Goal: Check status: Check status

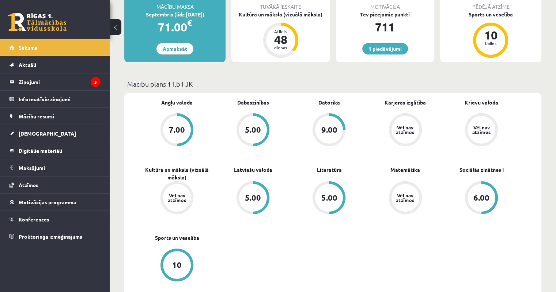
scroll to position [146, 0]
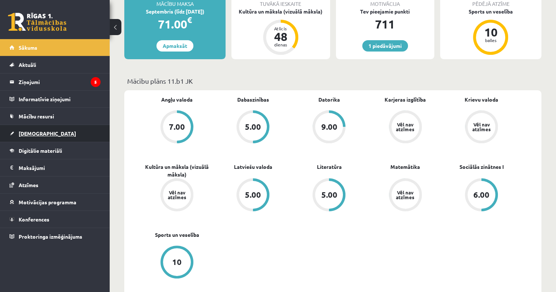
click at [29, 132] on span "[DEMOGRAPHIC_DATA]" at bounding box center [47, 133] width 57 height 7
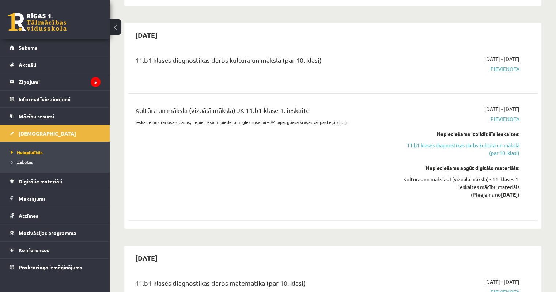
click at [27, 159] on span "Izlabotās" at bounding box center [22, 162] width 22 height 6
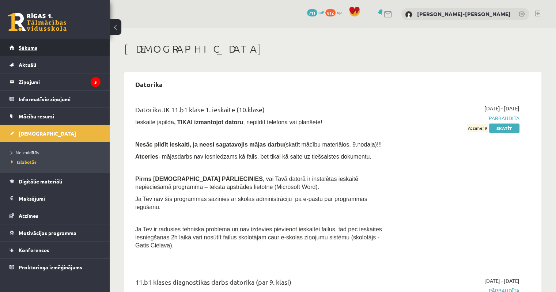
click at [36, 47] on span "Sākums" at bounding box center [28, 47] width 19 height 7
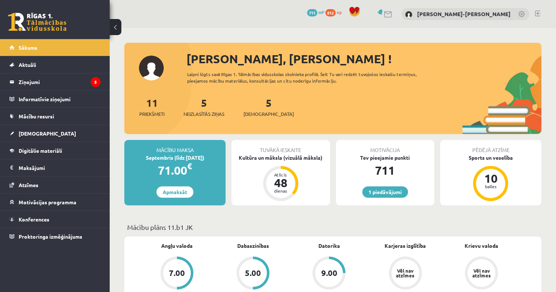
click at [536, 12] on link at bounding box center [536, 14] width 5 height 6
click at [24, 135] on span "[DEMOGRAPHIC_DATA]" at bounding box center [47, 133] width 57 height 7
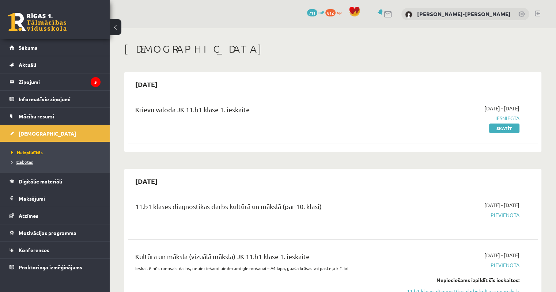
click at [20, 161] on span "Izlabotās" at bounding box center [22, 162] width 22 height 6
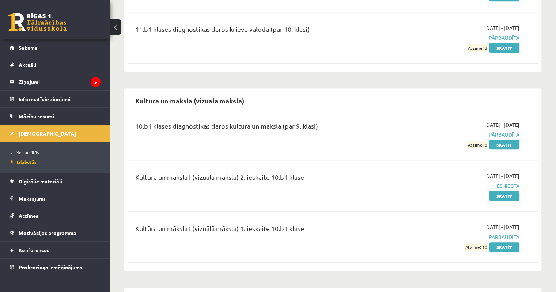
scroll to position [402, 0]
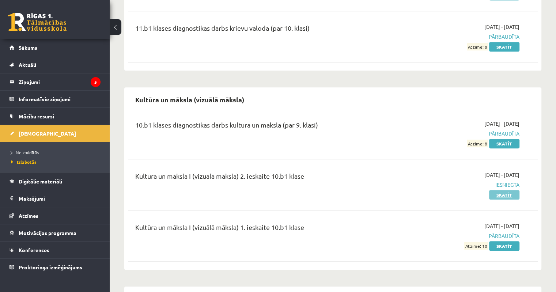
click at [507, 190] on link "Skatīt" at bounding box center [504, 194] width 30 height 9
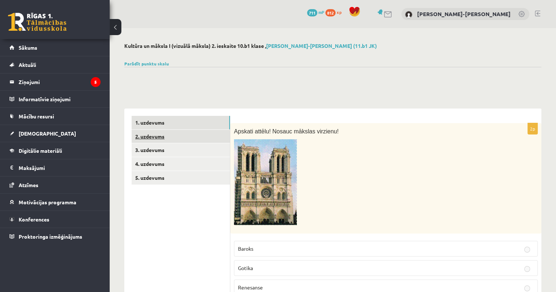
click at [157, 139] on link "2. uzdevums" at bounding box center [181, 137] width 98 height 14
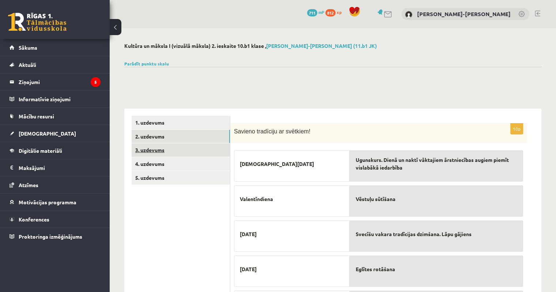
click at [143, 150] on link "3. uzdevums" at bounding box center [181, 150] width 98 height 14
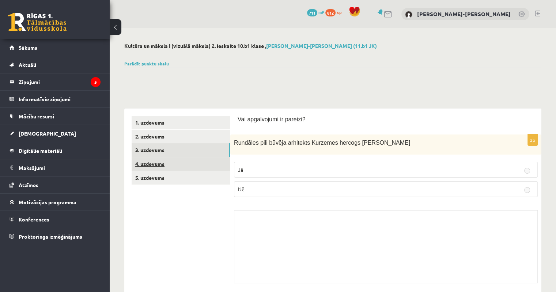
click at [160, 164] on link "4. uzdevums" at bounding box center [181, 164] width 98 height 14
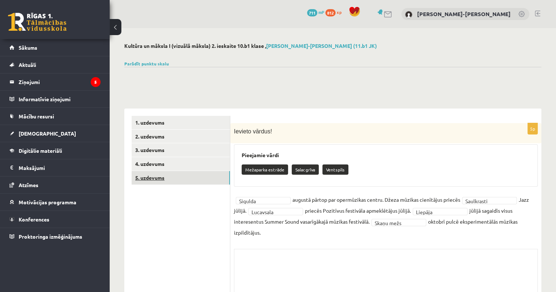
click at [155, 179] on link "5. uzdevums" at bounding box center [181, 178] width 98 height 14
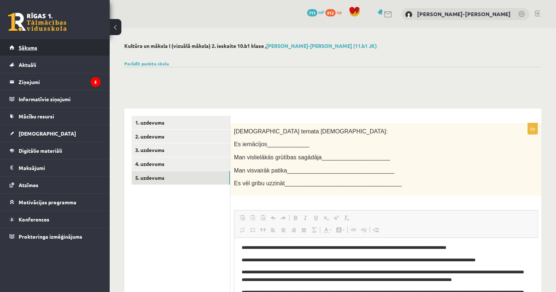
click at [30, 49] on span "Sākums" at bounding box center [28, 47] width 19 height 7
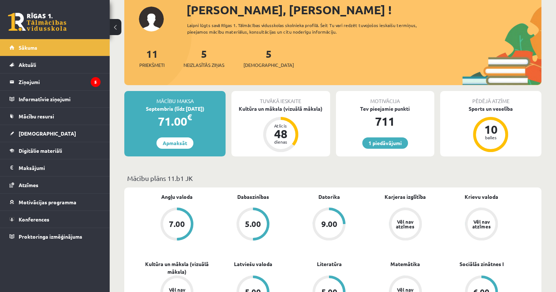
scroll to position [110, 0]
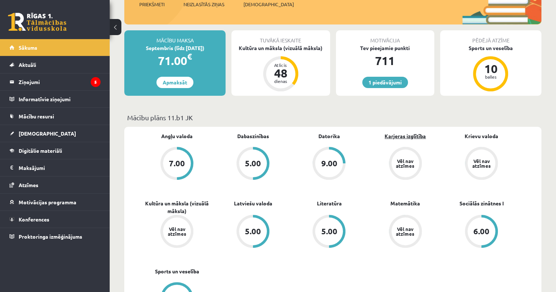
click at [402, 135] on link "Karjeras izglītība" at bounding box center [404, 136] width 41 height 8
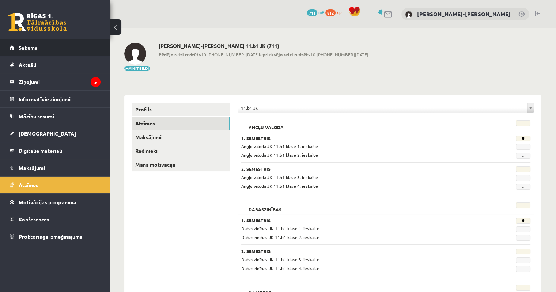
click at [26, 49] on span "Sākums" at bounding box center [28, 47] width 19 height 7
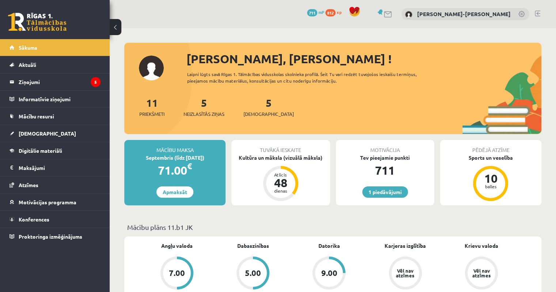
click at [534, 14] on link at bounding box center [536, 14] width 5 height 6
click at [536, 13] on link at bounding box center [536, 14] width 5 height 6
